Goal: Find contact information: Find contact information

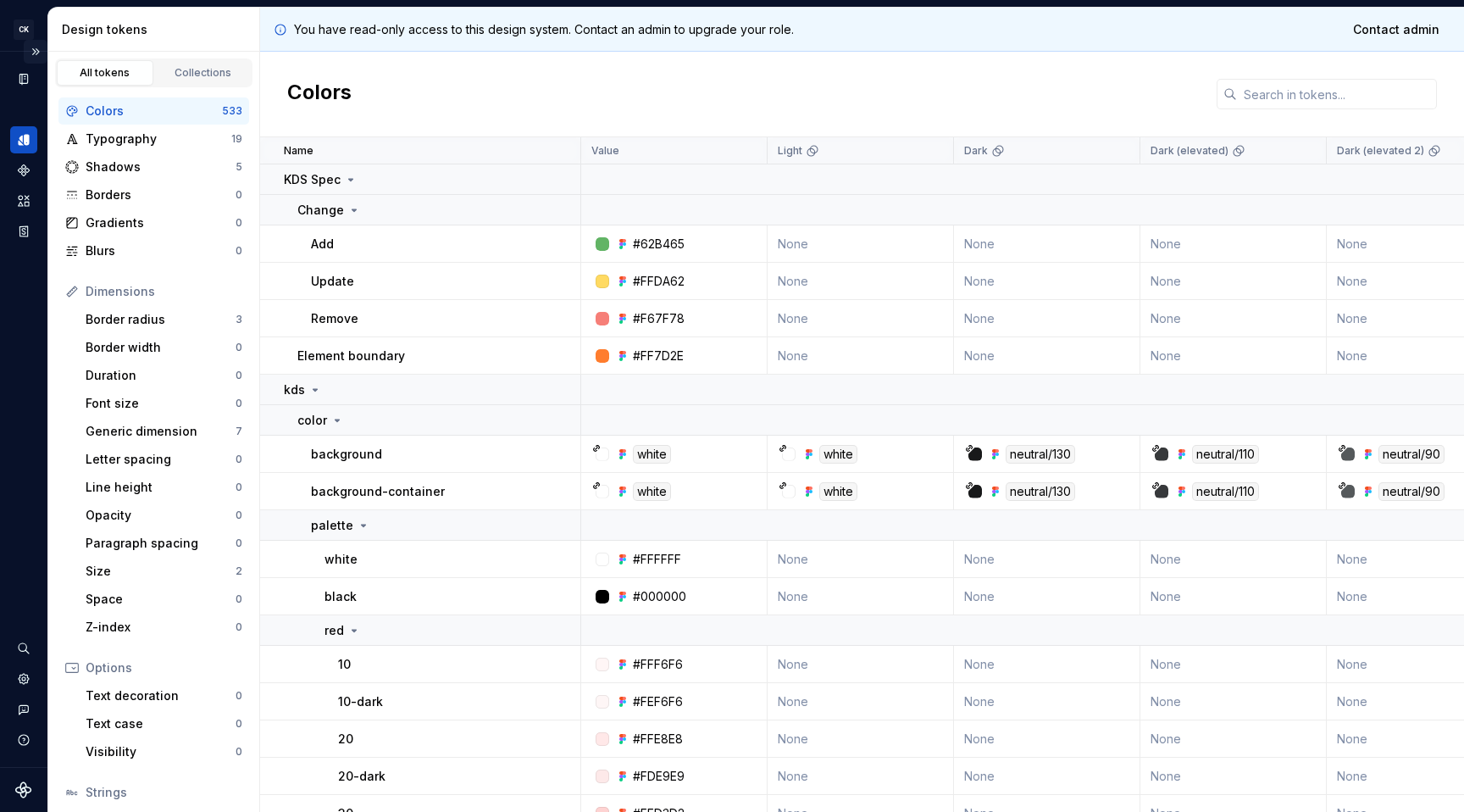
click at [34, 52] on button "Expand sidebar" at bounding box center [36, 52] width 24 height 24
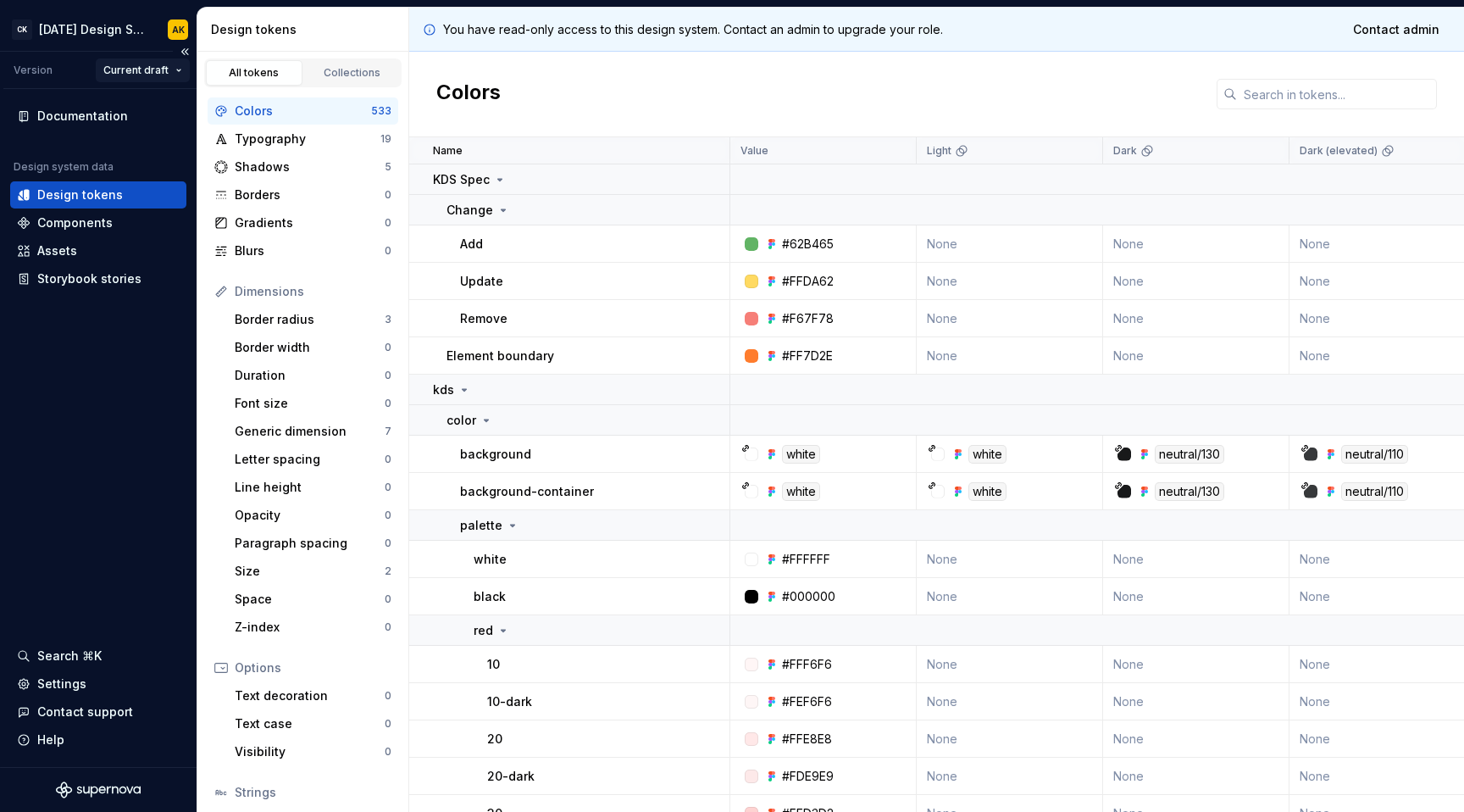
click at [158, 74] on html "CK [DATE] Design System AK Version Current draft Documentation Design system da…" at bounding box center [732, 406] width 1464 height 812
click at [21, 75] on html "CK [DATE] Design System AK Version Current draft Documentation Design system da…" at bounding box center [732, 406] width 1464 height 812
click at [1372, 30] on span "Contact admin" at bounding box center [1396, 30] width 86 height 17
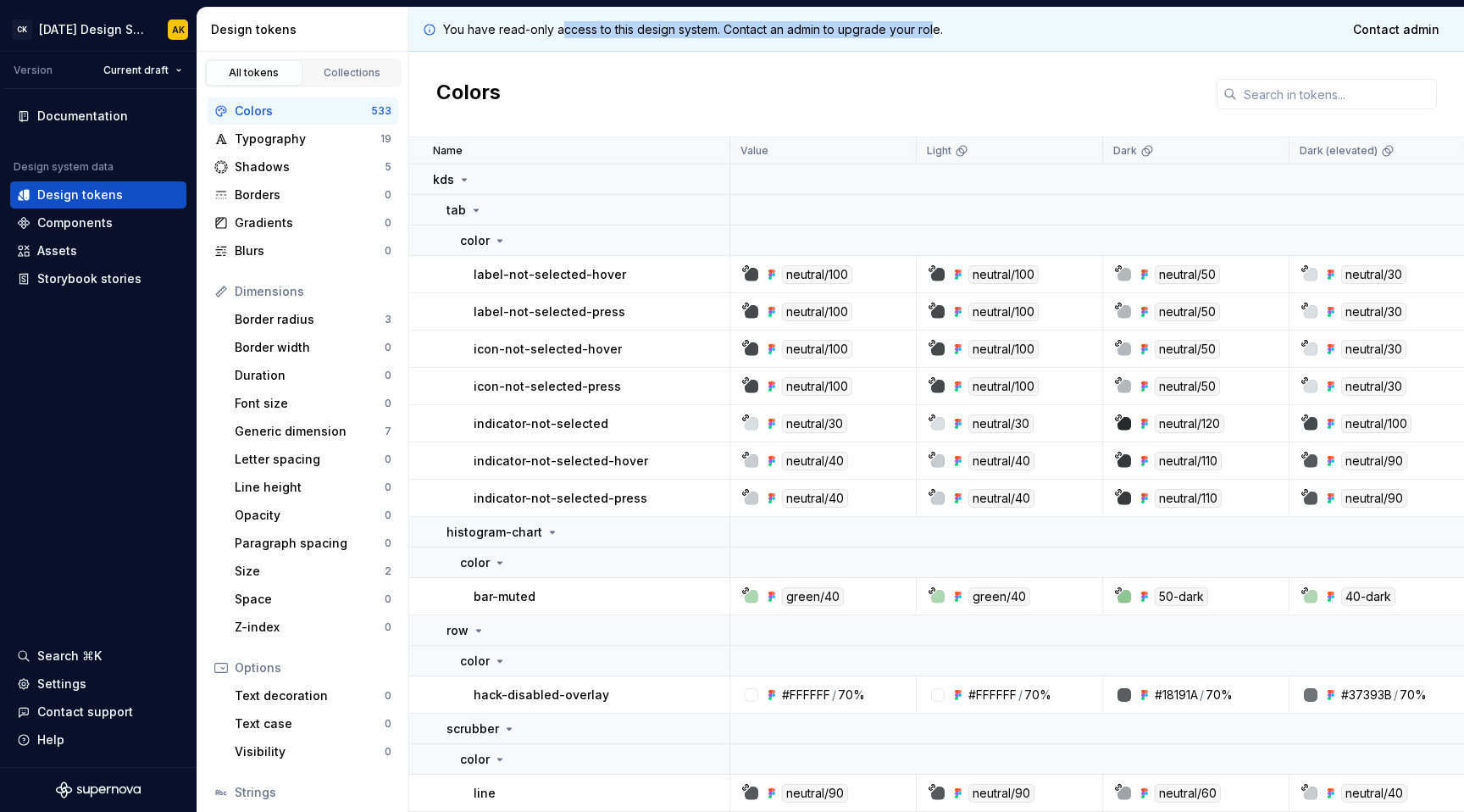
drag, startPoint x: 561, startPoint y: 26, endPoint x: 933, endPoint y: 26, distance: 372.0
click at [933, 26] on p "You have read-only access to this design system. Contact an admin to upgrade yo…" at bounding box center [693, 30] width 500 height 17
click at [940, 26] on p "You have read-only access to this design system. Contact an admin to upgrade yo…" at bounding box center [693, 30] width 500 height 17
